Goal: Task Accomplishment & Management: Manage account settings

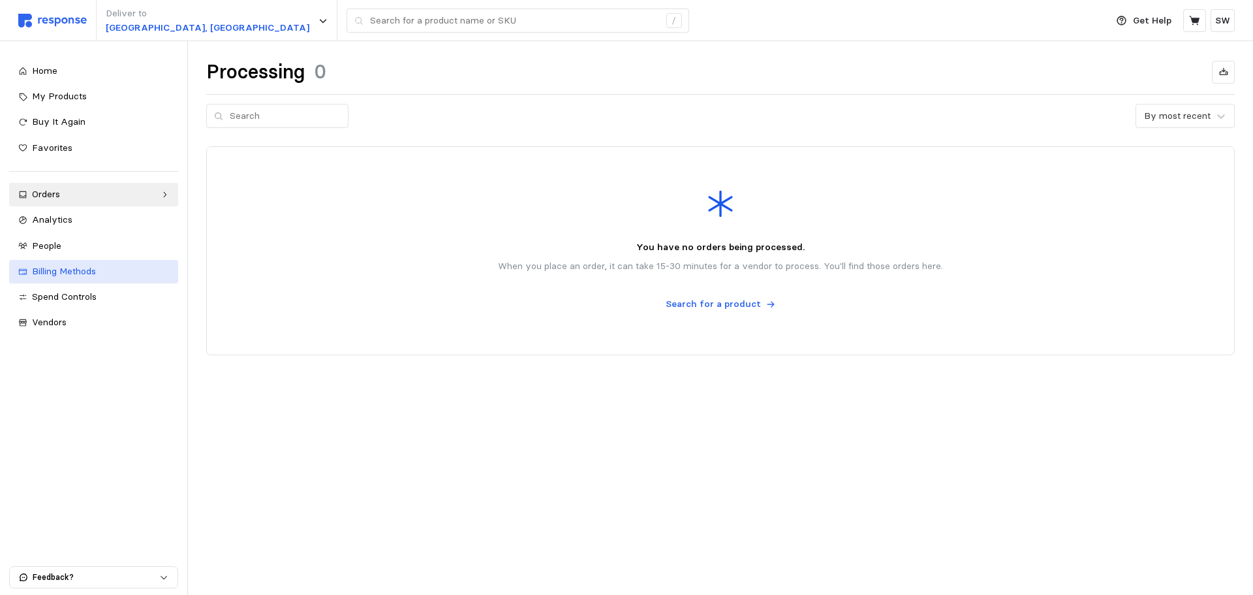
click at [87, 277] on div "Billing Methods" at bounding box center [100, 271] width 137 height 14
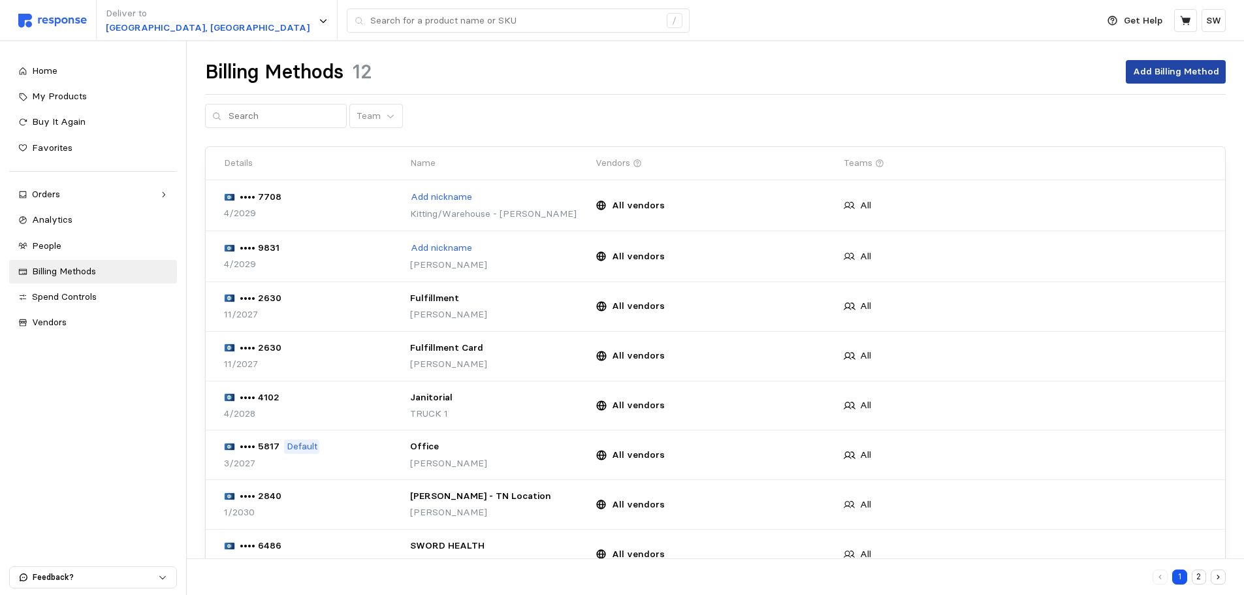
click at [1183, 72] on p "Add Billing Method" at bounding box center [1176, 72] width 86 height 14
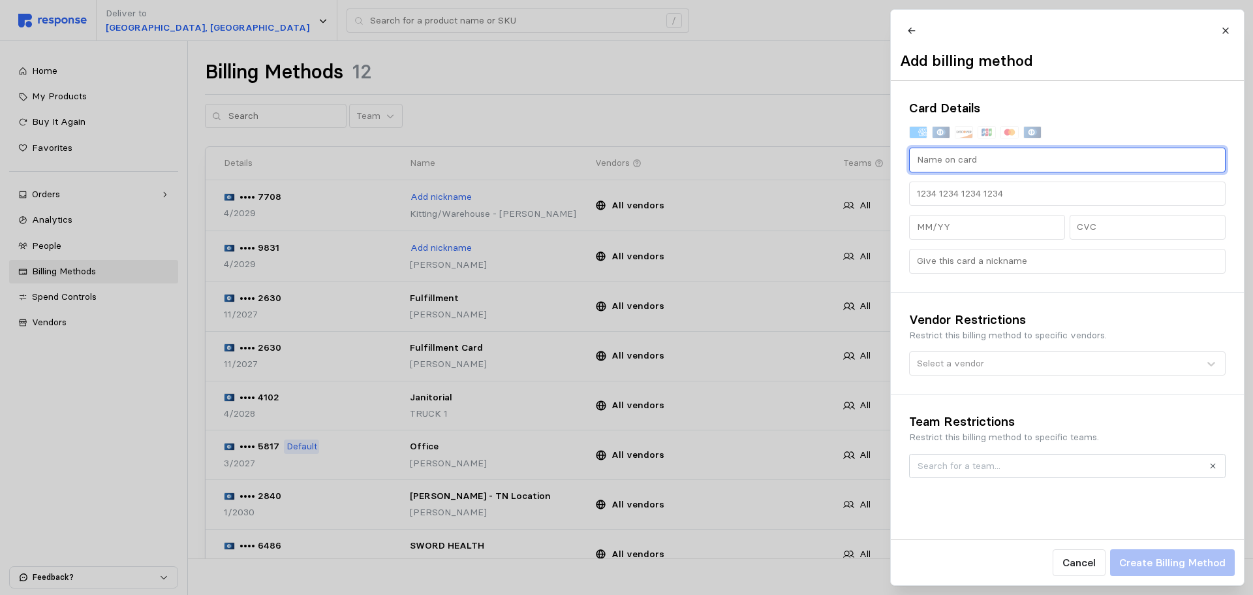
click at [959, 172] on input "text" at bounding box center [1068, 160] width 302 height 24
type input "[PERSON_NAME]"
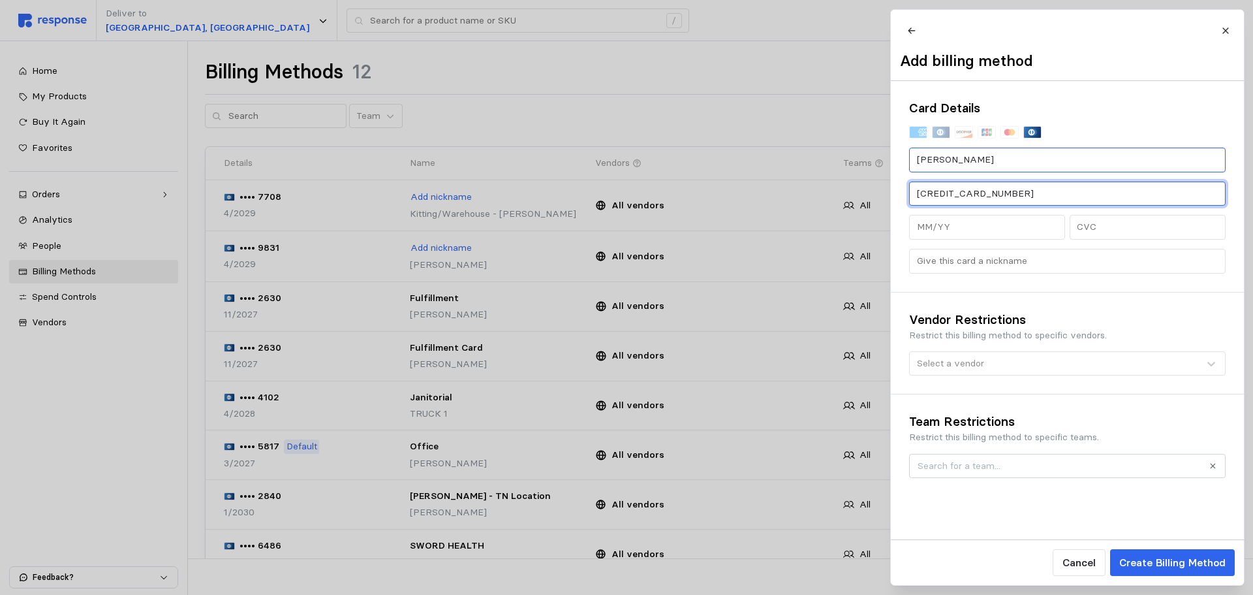
type input "[CREDIT_CARD_NUMBER]"
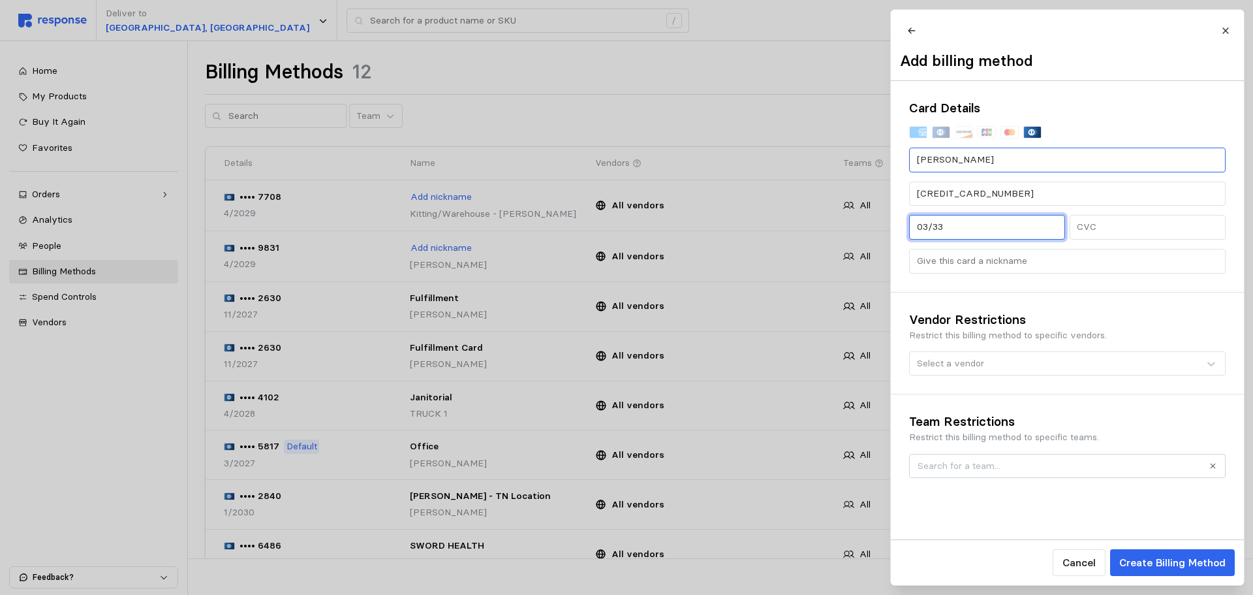
type input "03/33"
type input "597"
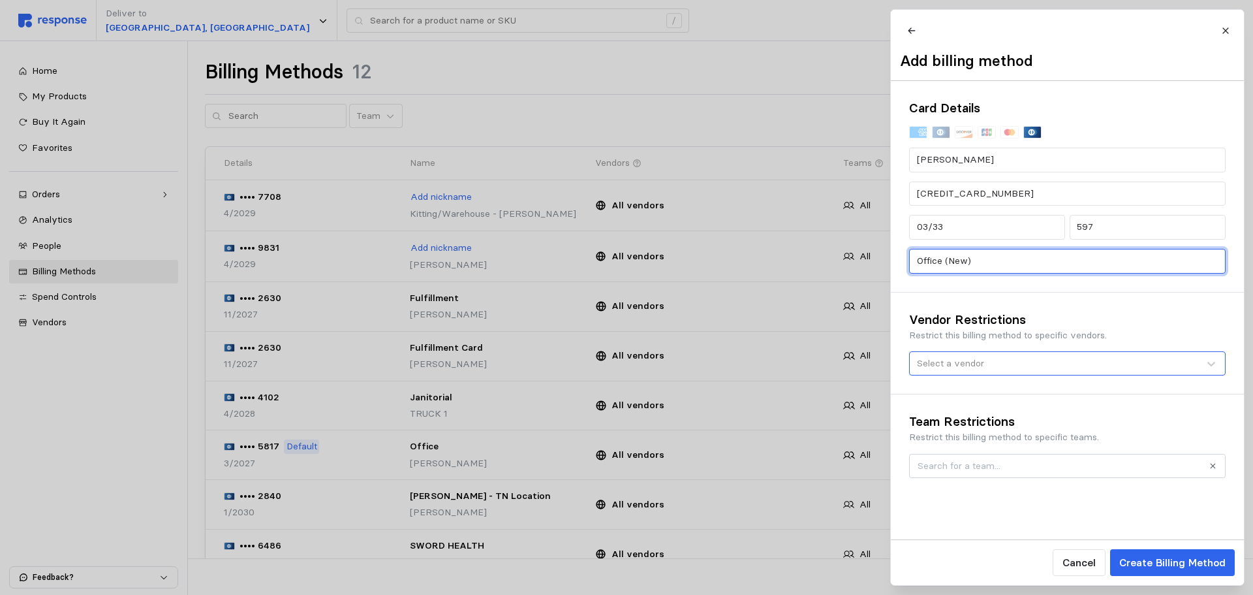
type input "Office (New)"
click at [969, 368] on div at bounding box center [950, 363] width 67 height 14
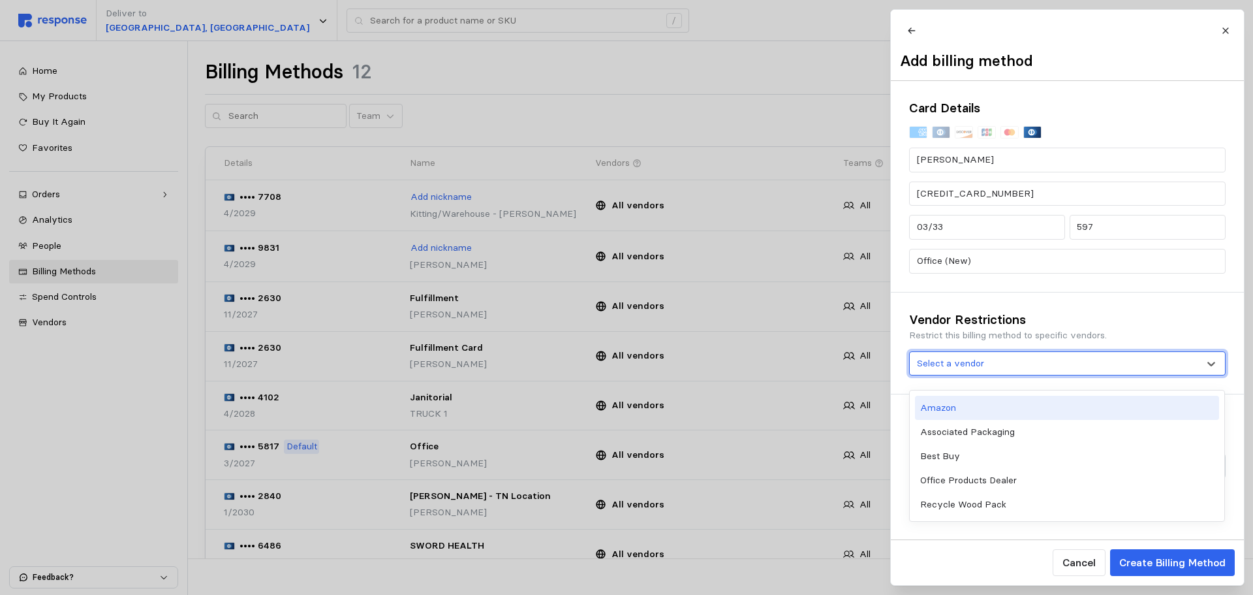
click at [1106, 324] on h3 "Vendor Restrictions" at bounding box center [1067, 320] width 317 height 18
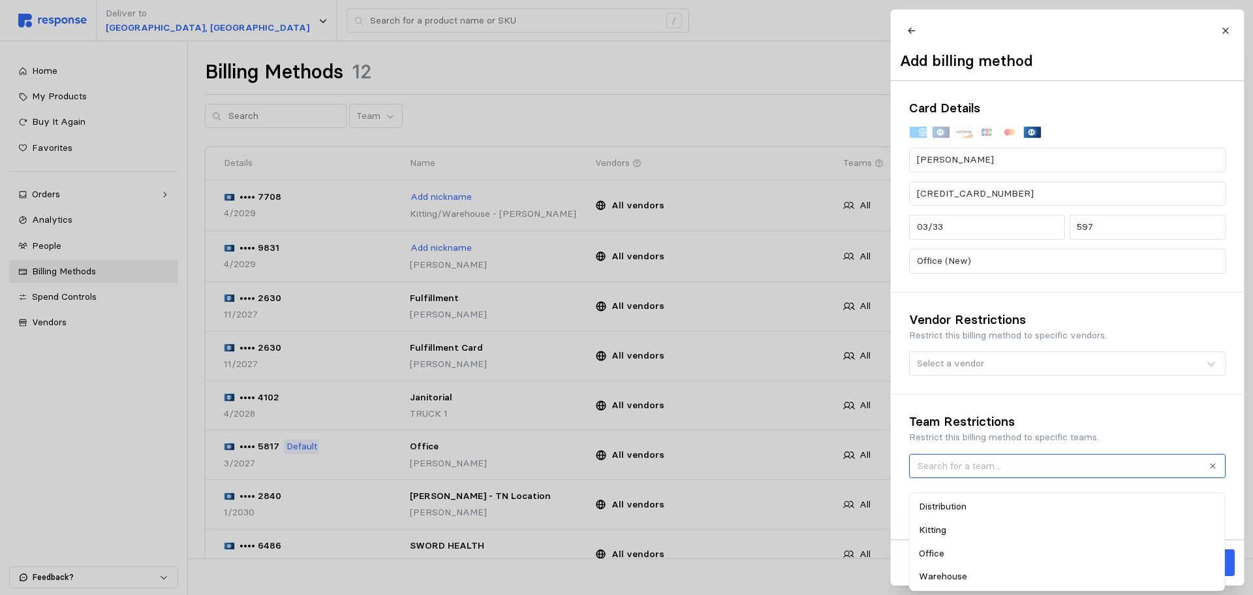
drag, startPoint x: 1094, startPoint y: 475, endPoint x: 1096, endPoint y: 467, distance: 8.7
click at [1093, 473] on input "text" at bounding box center [1060, 465] width 284 height 14
click at [1163, 405] on div "Team Restrictions Restrict this billing method to specific teams." at bounding box center [1067, 444] width 353 height 101
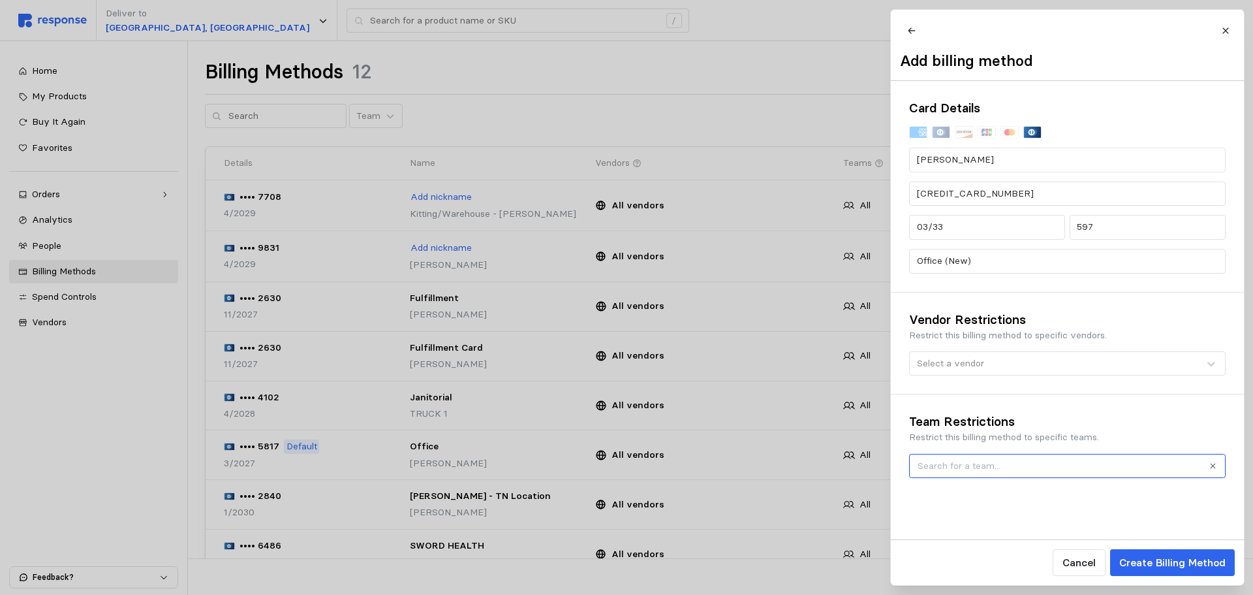
click at [1115, 471] on input "text" at bounding box center [1060, 465] width 284 height 14
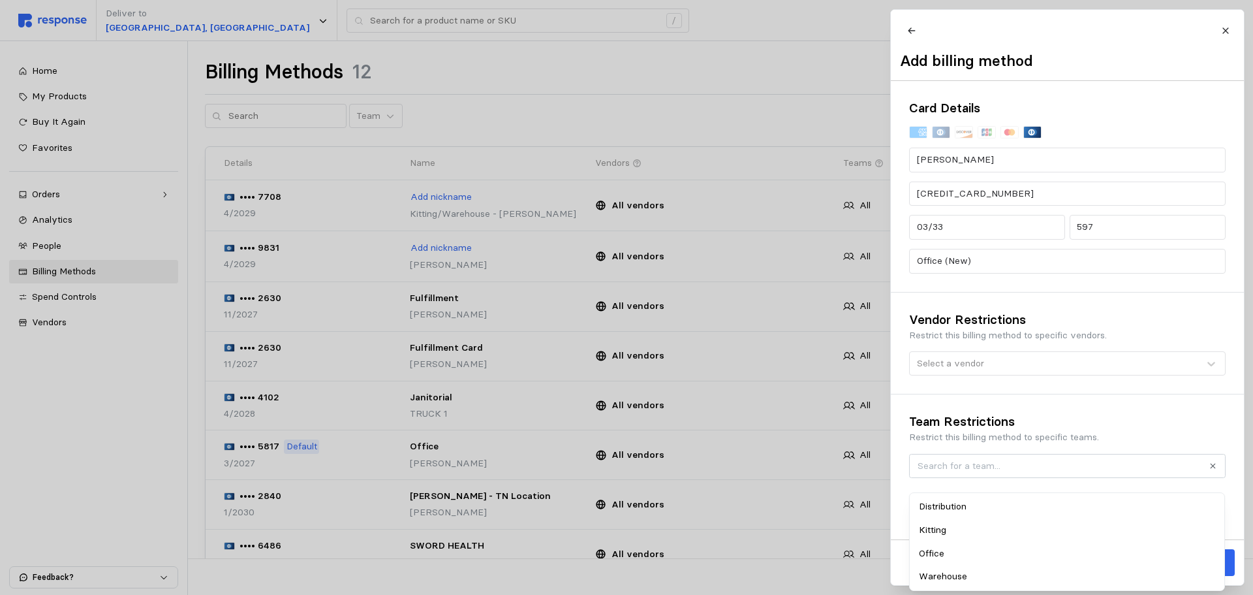
click at [1146, 416] on div "Team Restrictions Restrict this billing method to specific teams." at bounding box center [1067, 444] width 353 height 101
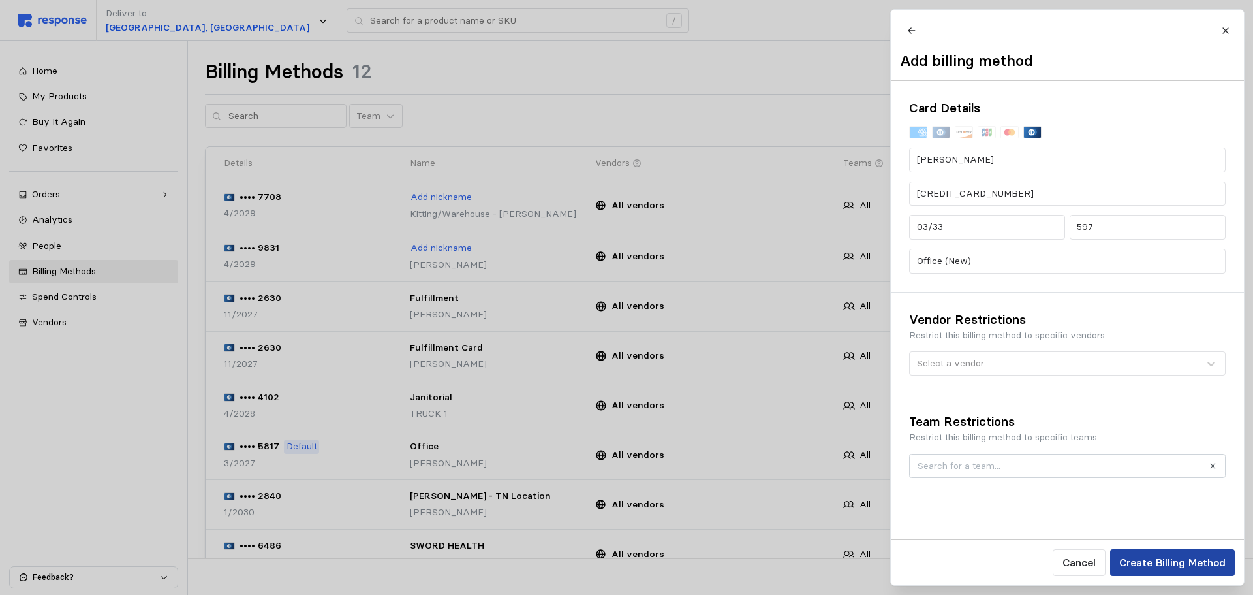
click at [1178, 558] on p "Create Billing Method" at bounding box center [1172, 562] width 106 height 16
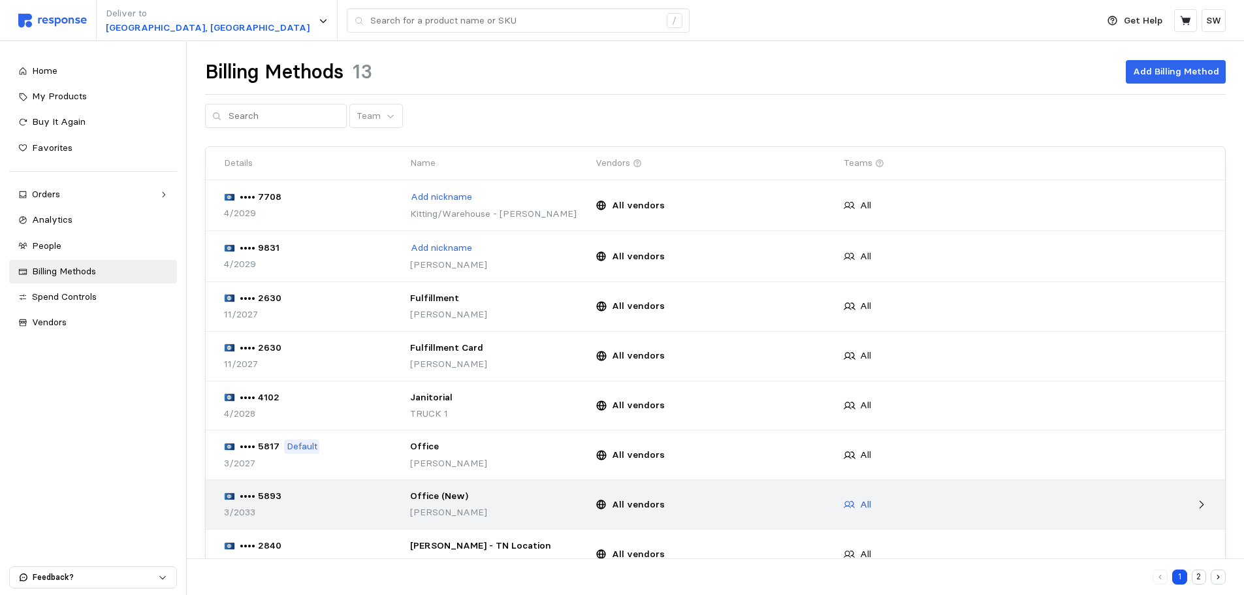
click at [855, 504] on div "All" at bounding box center [856, 504] width 27 height 14
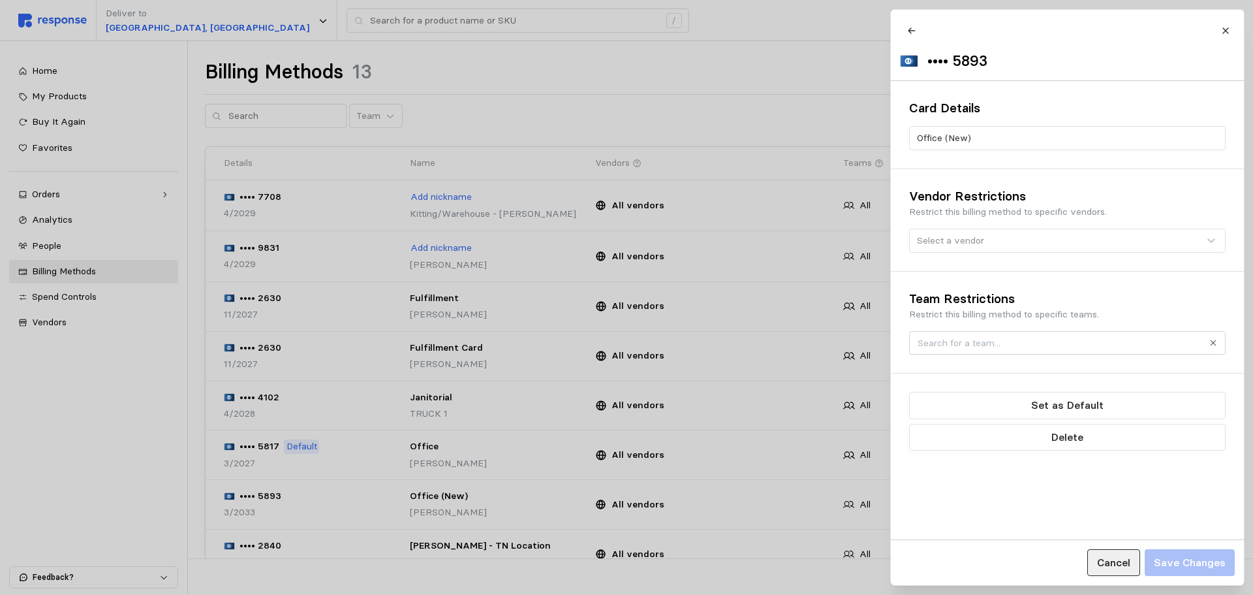
click at [1121, 565] on p "Cancel" at bounding box center [1113, 562] width 33 height 16
